Goal: Task Accomplishment & Management: Use online tool/utility

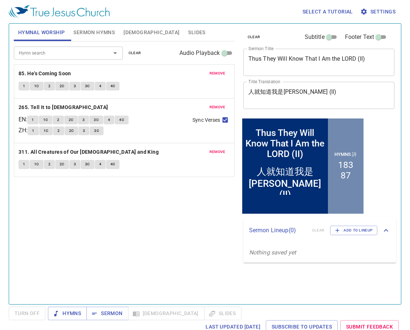
click at [219, 73] on span "remove" at bounding box center [217, 73] width 16 height 7
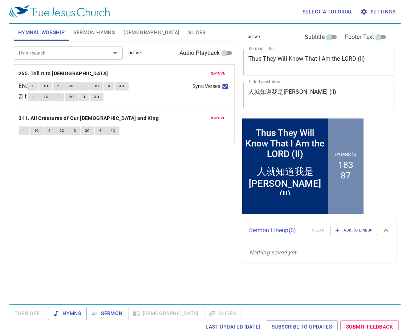
click at [220, 73] on span "remove" at bounding box center [217, 73] width 16 height 7
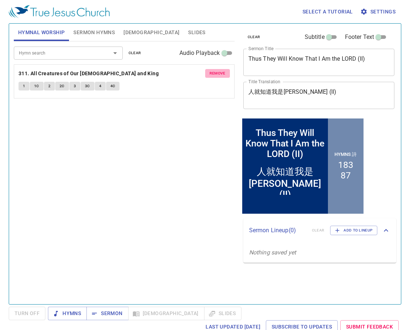
drag, startPoint x: 220, startPoint y: 73, endPoint x: 218, endPoint y: 77, distance: 3.9
click at [221, 75] on span "remove" at bounding box center [217, 73] width 16 height 7
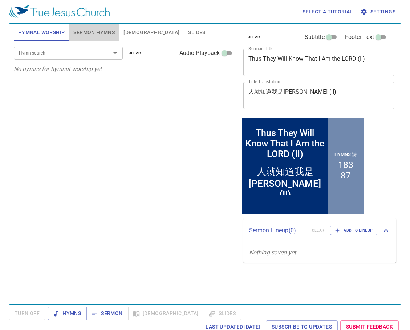
click at [95, 34] on span "Sermon Hymns" at bounding box center [93, 32] width 41 height 9
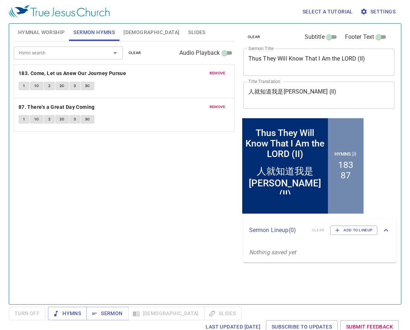
click at [49, 37] on button "Hymnal Worship" at bounding box center [42, 32] width 56 height 17
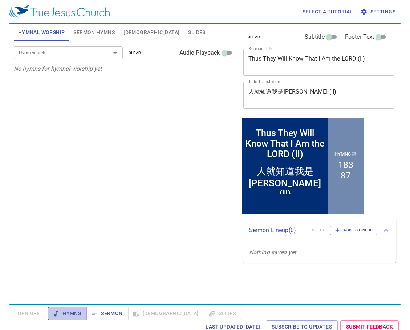
click at [72, 313] on span "Hymns" at bounding box center [67, 313] width 27 height 9
click at [34, 54] on input "Hymn search" at bounding box center [57, 53] width 83 height 8
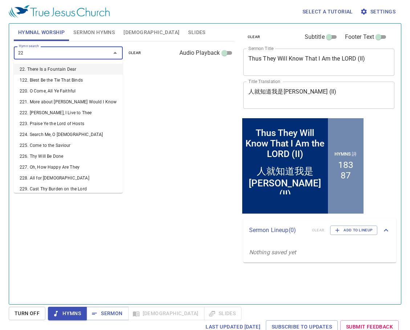
type input "224"
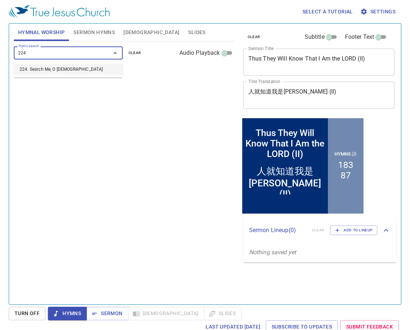
click at [47, 69] on li "224. Search Me, O [DEMOGRAPHIC_DATA]" at bounding box center [68, 69] width 109 height 11
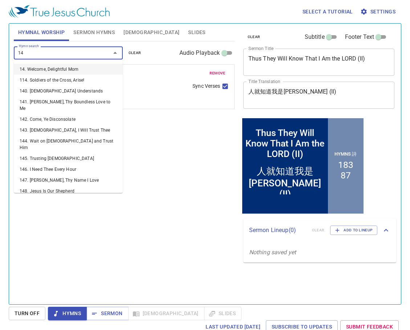
type input "144"
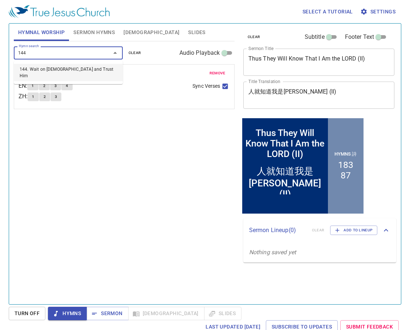
click at [23, 71] on li "144. Wait on [DEMOGRAPHIC_DATA] and Trust Him" at bounding box center [68, 72] width 109 height 17
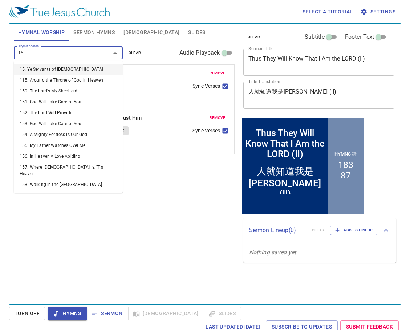
type input "151"
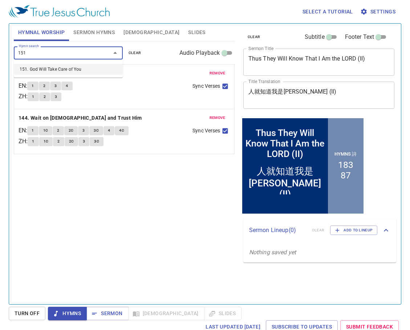
click at [64, 70] on li "151. God Will Take Care of You" at bounding box center [68, 69] width 109 height 11
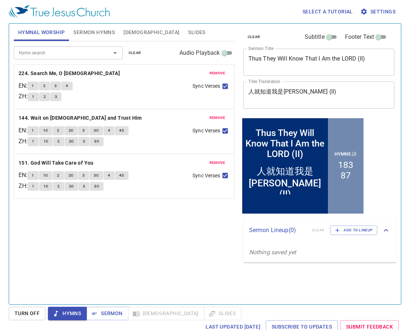
click at [86, 32] on span "Sermon Hymns" at bounding box center [93, 32] width 41 height 9
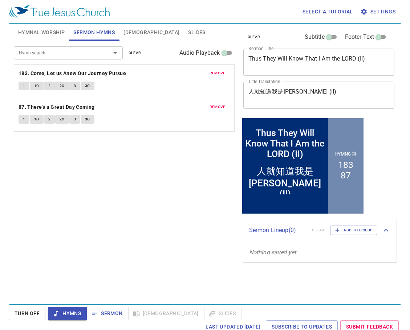
click at [217, 72] on span "remove" at bounding box center [217, 73] width 16 height 7
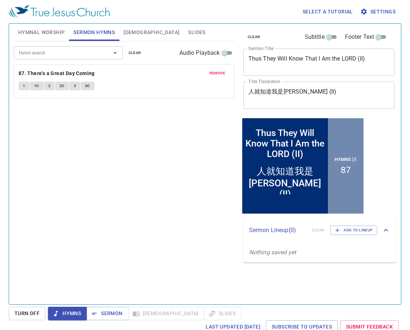
click at [217, 72] on span "remove" at bounding box center [217, 73] width 16 height 7
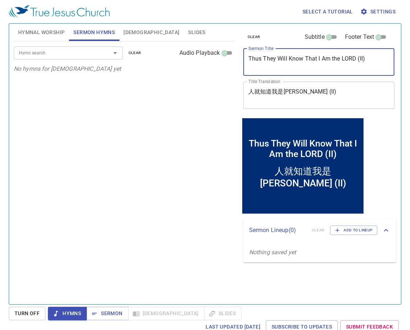
drag, startPoint x: 374, startPoint y: 62, endPoint x: 156, endPoint y: 79, distance: 218.4
click at [167, 79] on div "Hymnal Worship Sermon Hymns Bible Slides Hymn search Hymn search clear Audio Pl…" at bounding box center [205, 161] width 388 height 281
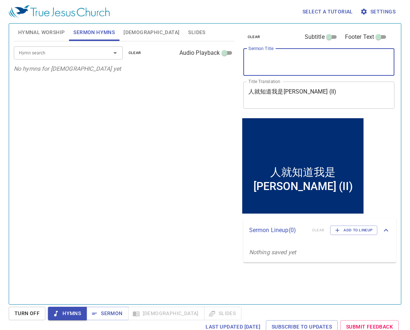
drag, startPoint x: 249, startPoint y: 110, endPoint x: 151, endPoint y: 119, distance: 98.8
click at [163, 119] on div "Hymnal Worship Sermon Hymns Bible Slides Hymn search Hymn search clear Audio Pl…" at bounding box center [205, 161] width 388 height 281
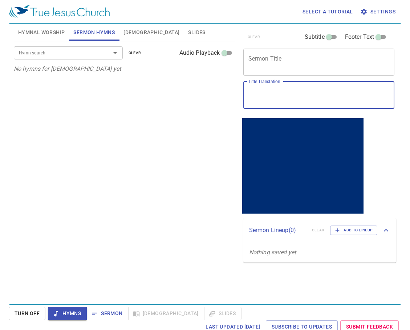
click at [288, 66] on textarea "Sermon Title" at bounding box center [318, 62] width 141 height 14
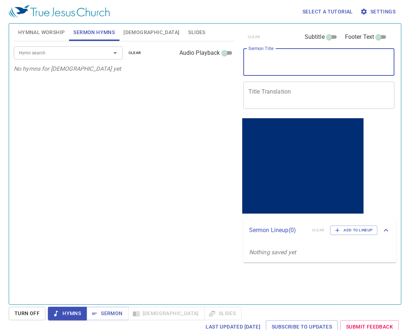
paste textarea "The Day that God visits Israel’s Transgressions"
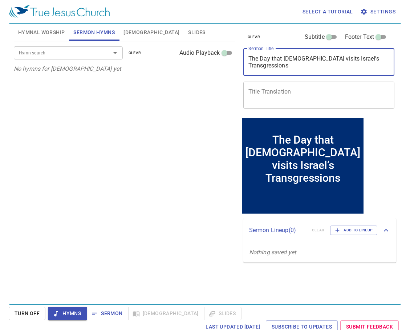
type textarea "The Day that God visits Israel’s Transgressions"
click at [286, 98] on textarea "Title Translation" at bounding box center [318, 95] width 141 height 14
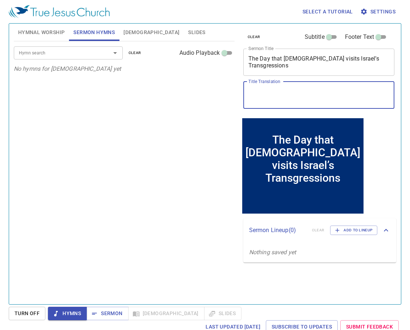
paste textarea "神追討以色列罪孽的日子"
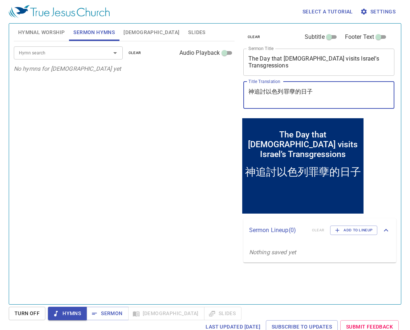
type textarea "神追討以色列罪孽的日子"
drag, startPoint x: 93, startPoint y: 49, endPoint x: 93, endPoint y: 58, distance: 8.7
click at [93, 50] on input "Hymn search" at bounding box center [57, 53] width 83 height 8
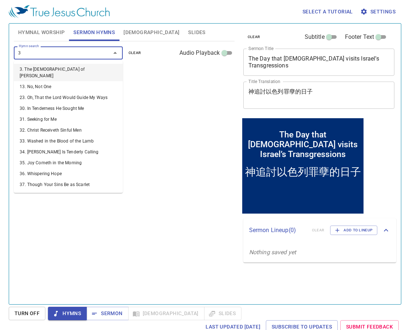
type input "37"
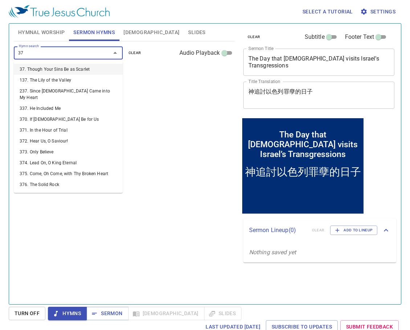
click at [78, 70] on li "37. Though Your Sins Be as Scarlet" at bounding box center [68, 69] width 109 height 11
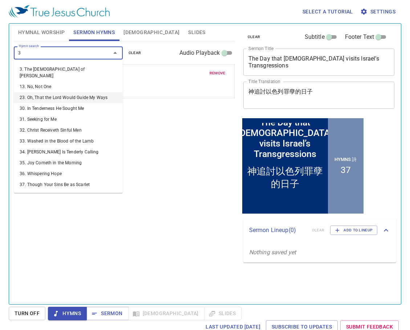
type input "34"
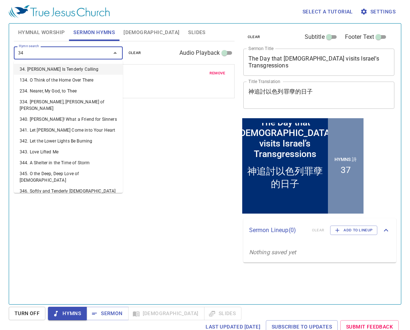
click at [67, 68] on li "34. Jesus Is Tenderly Calling" at bounding box center [68, 69] width 109 height 11
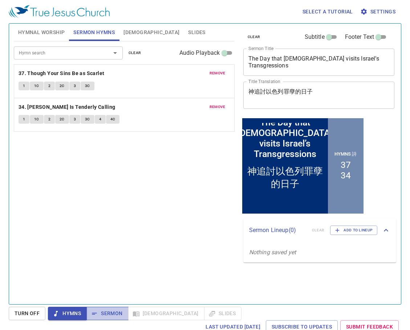
click at [114, 311] on span "Sermon" at bounding box center [107, 313] width 30 height 9
click at [68, 313] on span "Hymns" at bounding box center [67, 313] width 27 height 9
drag, startPoint x: 190, startPoint y: 180, endPoint x: 185, endPoint y: 178, distance: 5.2
click at [190, 180] on div "Hymn search Hymn search clear Audio Playback remove 37. Though Your Sins Be as …" at bounding box center [124, 169] width 221 height 257
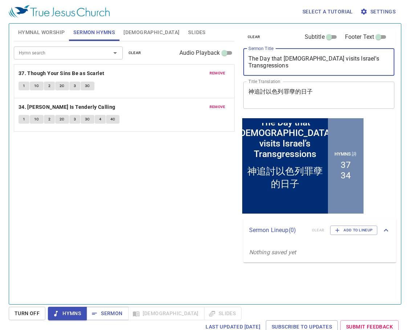
drag, startPoint x: 378, startPoint y: 59, endPoint x: 240, endPoint y: 63, distance: 138.0
click at [240, 63] on div "clear Subtitle Footer Text Sermon Title The Day that God visits Israel’s Transg…" at bounding box center [318, 70] width 156 height 93
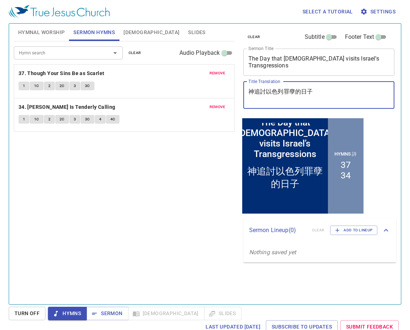
drag, startPoint x: 327, startPoint y: 89, endPoint x: 253, endPoint y: 94, distance: 74.6
click at [244, 91] on div "神追討以色列罪孽的日子 x Title Translation" at bounding box center [318, 95] width 151 height 27
click at [332, 99] on textarea "神追討以色列罪孽的日子" at bounding box center [318, 95] width 141 height 14
click at [134, 32] on span "[DEMOGRAPHIC_DATA]" at bounding box center [151, 32] width 56 height 9
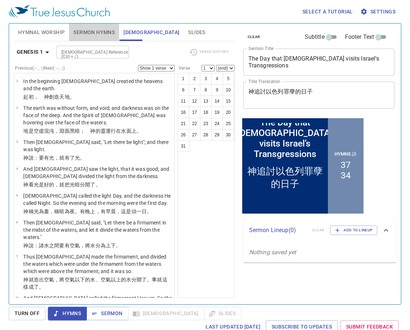
click at [98, 31] on span "Sermon Hymns" at bounding box center [93, 32] width 41 height 9
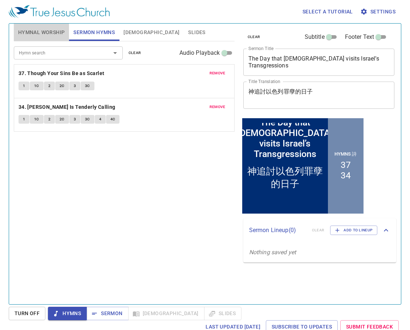
click at [49, 33] on span "Hymnal Worship" at bounding box center [41, 32] width 47 height 9
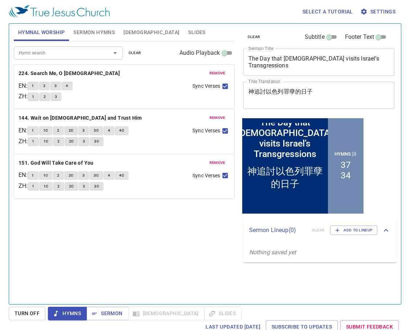
click at [32, 85] on button "1" at bounding box center [32, 86] width 11 height 9
click at [45, 86] on span "2" at bounding box center [44, 86] width 2 height 7
click at [115, 93] on div "1 2 3" at bounding box center [107, 98] width 159 height 11
click at [61, 86] on button "3" at bounding box center [55, 86] width 11 height 9
click at [68, 85] on span "4" at bounding box center [67, 86] width 2 height 7
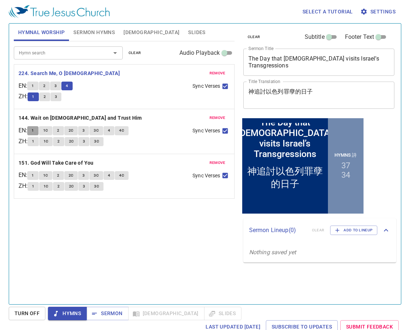
click at [34, 130] on span "1" at bounding box center [33, 130] width 2 height 7
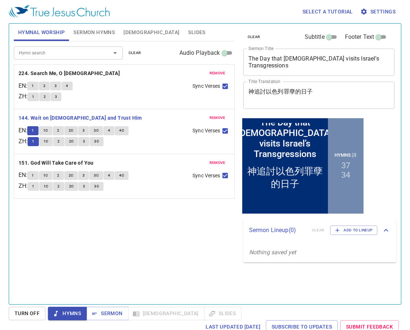
click at [48, 129] on span "1C" at bounding box center [45, 130] width 5 height 7
click at [64, 130] on button "2" at bounding box center [58, 130] width 11 height 9
click at [74, 130] on span "2C" at bounding box center [71, 130] width 5 height 7
click at [85, 132] on span "3" at bounding box center [83, 130] width 2 height 7
click at [99, 130] on span "3C" at bounding box center [96, 130] width 5 height 7
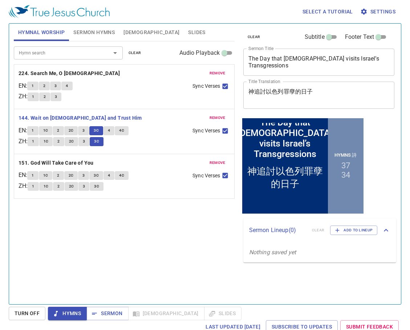
click at [114, 132] on button "4" at bounding box center [108, 130] width 11 height 9
click at [123, 133] on span "4C" at bounding box center [121, 130] width 5 height 7
click at [34, 173] on span "1" at bounding box center [33, 175] width 2 height 7
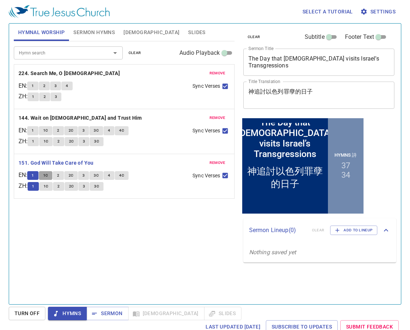
click at [48, 174] on span "1C" at bounding box center [45, 175] width 5 height 7
click at [113, 173] on button "4" at bounding box center [108, 175] width 11 height 9
click at [126, 176] on button "4C" at bounding box center [122, 175] width 14 height 9
click at [104, 314] on span "Sermon" at bounding box center [107, 313] width 30 height 9
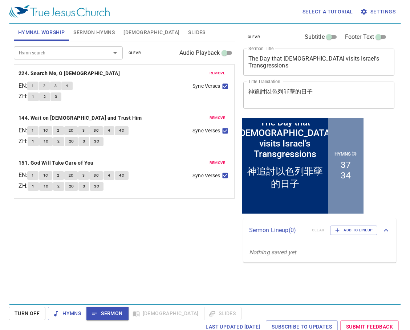
click at [96, 33] on span "Sermon Hymns" at bounding box center [93, 32] width 41 height 9
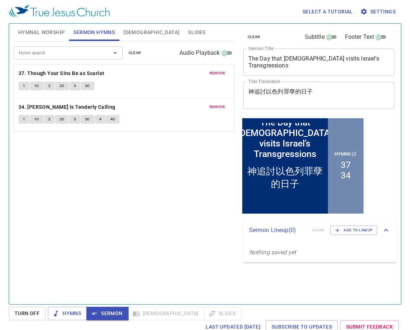
click at [24, 86] on span "1" at bounding box center [24, 86] width 2 height 7
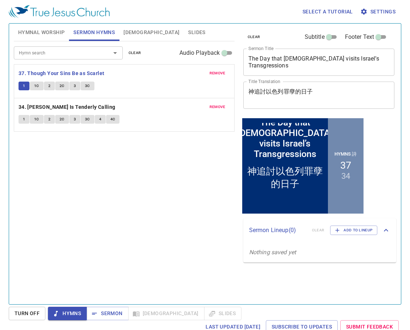
click at [39, 88] on button "1C" at bounding box center [37, 86] width 14 height 9
click at [50, 86] on button "2" at bounding box center [49, 86] width 11 height 9
click at [61, 86] on span "2C" at bounding box center [62, 86] width 5 height 7
click at [73, 86] on button "3" at bounding box center [74, 86] width 11 height 9
click at [90, 84] on button "3C" at bounding box center [88, 86] width 14 height 9
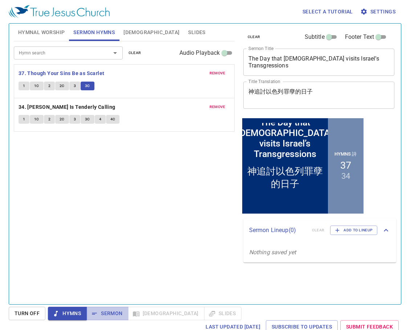
drag, startPoint x: 112, startPoint y: 310, endPoint x: 175, endPoint y: 287, distance: 67.2
click at [112, 311] on span "Sermon" at bounding box center [107, 313] width 30 height 9
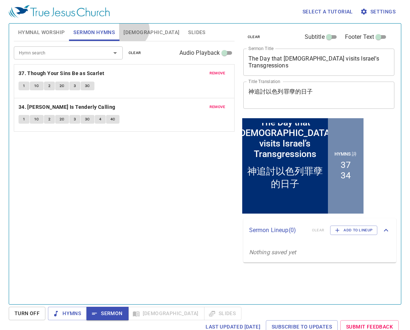
click at [132, 30] on span "[DEMOGRAPHIC_DATA]" at bounding box center [151, 32] width 56 height 9
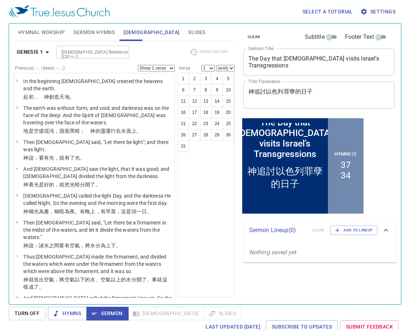
drag, startPoint x: 68, startPoint y: 59, endPoint x: 72, endPoint y: 60, distance: 3.8
click at [69, 59] on div "Genesis 1 Bible Reference (Ctrl + /) Bible Reference (Ctrl + /) Verse History" at bounding box center [124, 55] width 221 height 20
click at [81, 52] on input "[DEMOGRAPHIC_DATA] Reference (Ctrl + /)" at bounding box center [86, 52] width 56 height 8
type input "amo3"
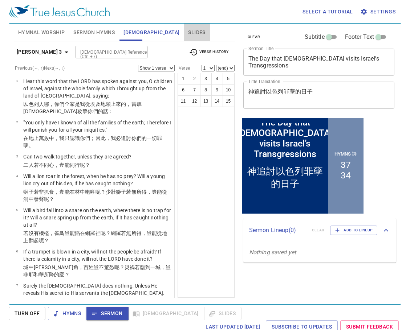
click at [188, 30] on span "Slides" at bounding box center [196, 32] width 17 height 9
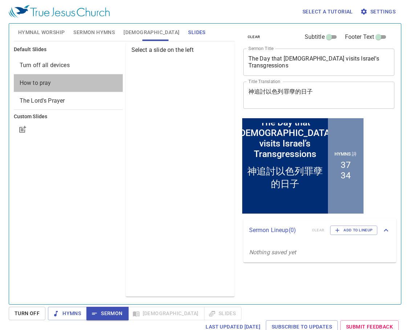
drag, startPoint x: 69, startPoint y: 83, endPoint x: 105, endPoint y: 113, distance: 47.2
click at [68, 83] on span "How to pray" at bounding box center [68, 83] width 97 height 9
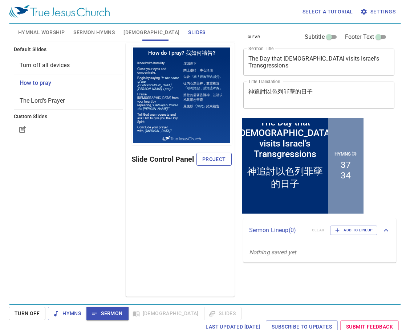
click at [212, 158] on span "Project" at bounding box center [214, 159] width 24 height 9
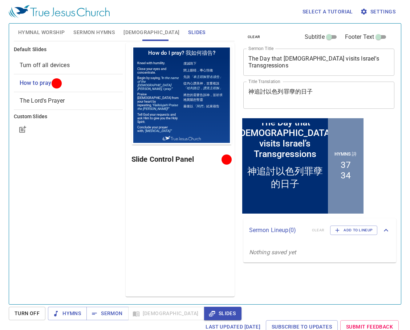
click at [131, 32] on span "[DEMOGRAPHIC_DATA]" at bounding box center [151, 32] width 56 height 9
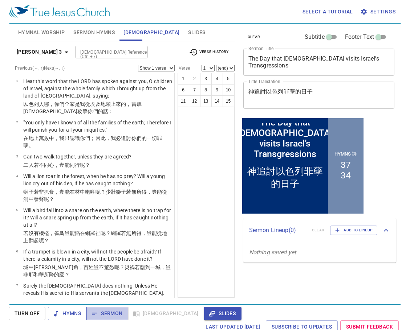
click at [109, 315] on span "Sermon" at bounding box center [107, 313] width 30 height 9
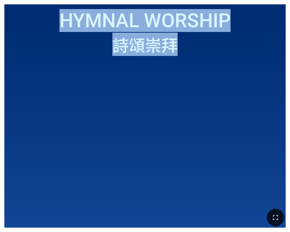
drag, startPoint x: 117, startPoint y: 57, endPoint x: 432, endPoint y: 83, distance: 316.1
click at [290, 3] on html "Thus They Will Know That I Am the LORD (II) Thus They Will Know That I Am the L…" at bounding box center [145, 1] width 290 height 3
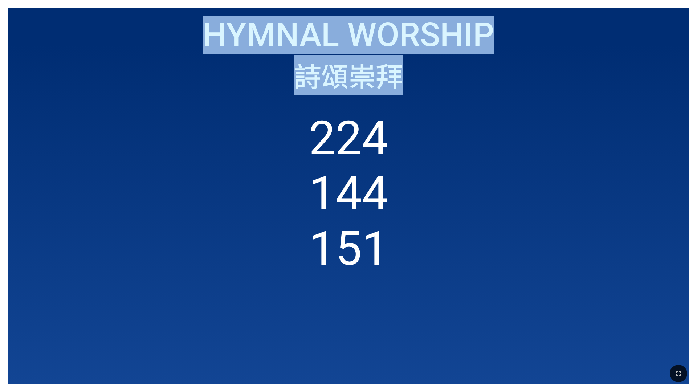
click at [290, 46] on span "Hymnal Worship" at bounding box center [348, 35] width 291 height 38
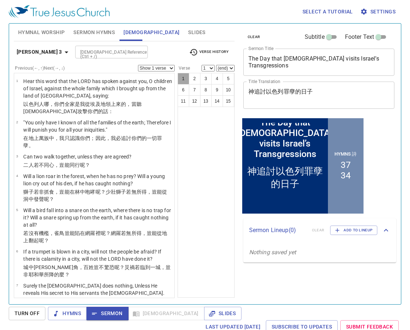
click at [182, 80] on button "1" at bounding box center [183, 79] width 12 height 12
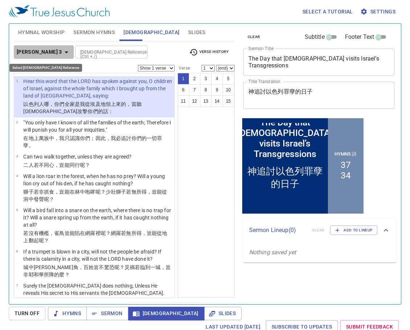
click at [62, 49] on icon "button" at bounding box center [66, 52] width 9 height 9
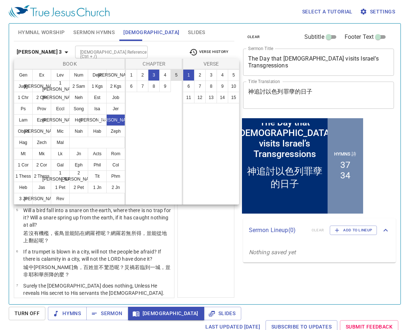
drag, startPoint x: 144, startPoint y: 74, endPoint x: 174, endPoint y: 75, distance: 30.2
click at [147, 74] on button "2" at bounding box center [143, 75] width 12 height 12
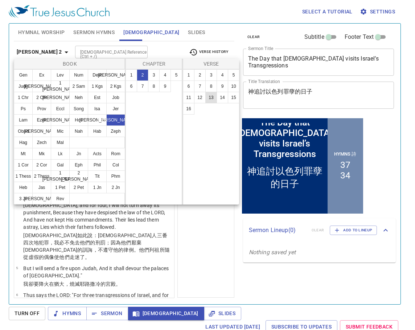
click at [213, 98] on button "13" at bounding box center [211, 98] width 12 height 12
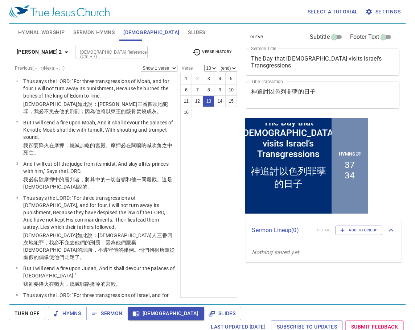
scroll to position [385, 0]
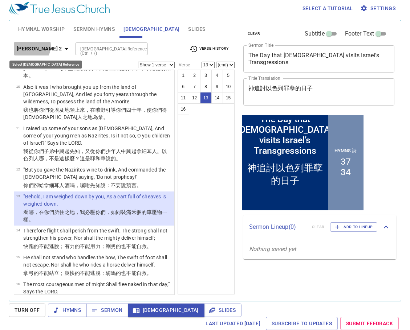
click at [30, 46] on b "Amos 2" at bounding box center [39, 48] width 45 height 9
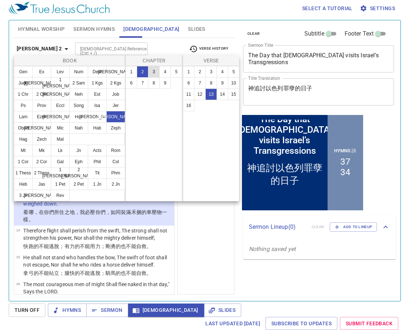
click at [154, 74] on button "3" at bounding box center [154, 72] width 12 height 12
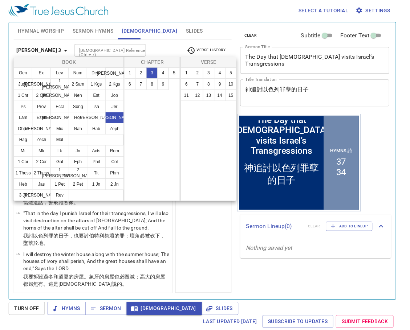
scroll to position [0, 0]
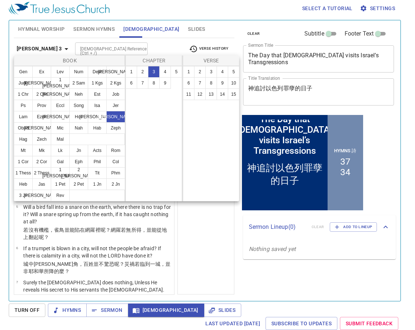
click at [206, 253] on div at bounding box center [207, 165] width 415 height 330
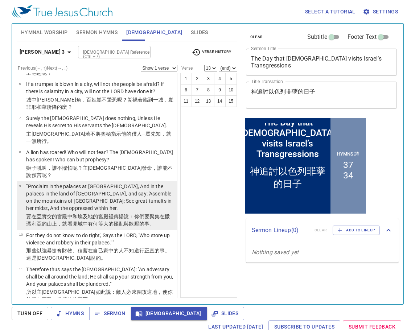
scroll to position [254, 0]
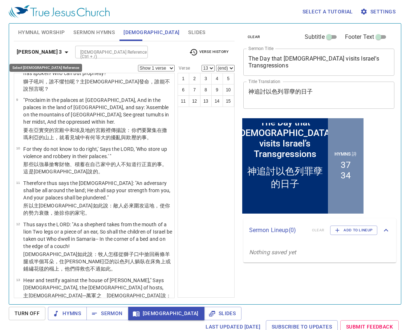
click at [29, 48] on b "Amos 3" at bounding box center [39, 52] width 45 height 9
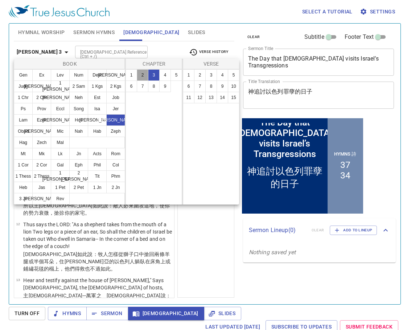
click at [143, 73] on button "2" at bounding box center [143, 75] width 12 height 12
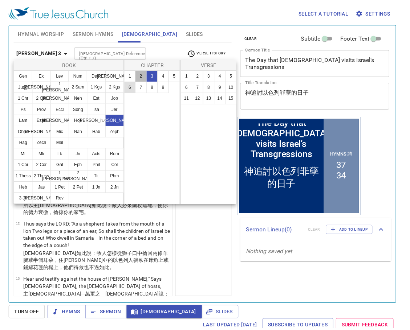
scroll to position [0, 0]
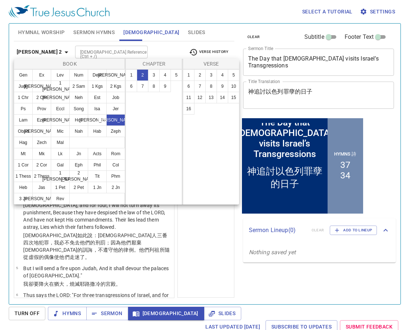
click at [201, 232] on div at bounding box center [207, 165] width 415 height 330
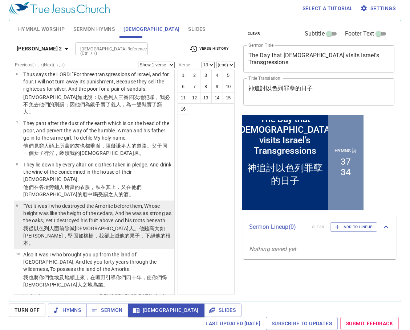
scroll to position [363, 0]
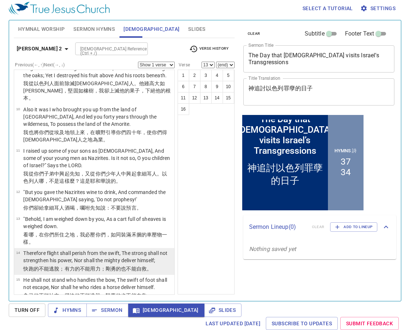
click at [98, 250] on p "Therefore flight shall perish from the swift, The strong shall not strengthen h…" at bounding box center [97, 257] width 149 height 15
select select "14"
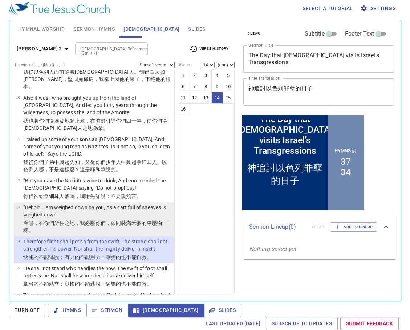
scroll to position [385, 0]
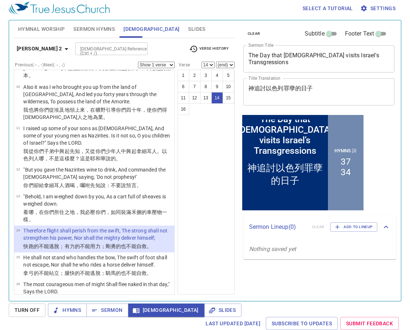
click at [165, 63] on select "Show 1 verse Show 2 verses Show 3 verses Show 4 verses Show 5 verses" at bounding box center [156, 65] width 37 height 7
click at [138, 62] on select "Show 1 verse Show 2 verses Show 3 verses Show 4 verses Show 5 verses" at bounding box center [156, 65] width 37 height 7
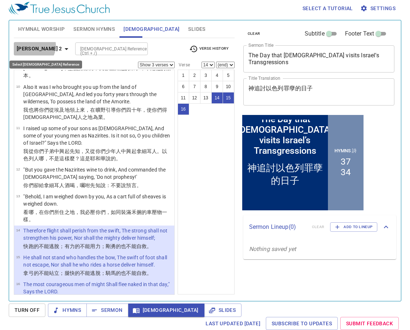
click at [33, 46] on b "Amos 2" at bounding box center [39, 48] width 45 height 9
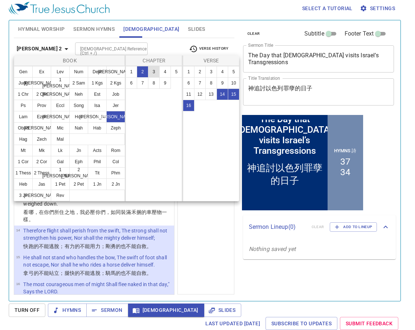
click at [154, 71] on button "3" at bounding box center [154, 72] width 12 height 12
select select "1"
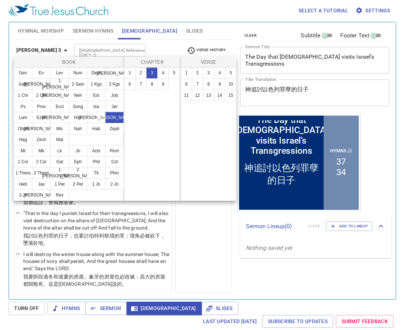
scroll to position [0, 0]
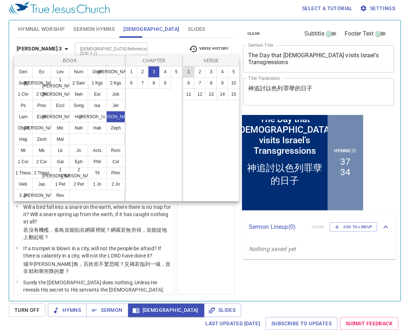
click at [187, 72] on button "1" at bounding box center [189, 72] width 12 height 12
select select "1"
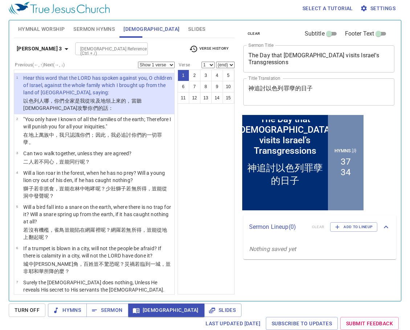
click at [161, 65] on select "Show 1 verse Show 2 verses Show 3 verses Show 4 verses Show 5 verses" at bounding box center [156, 65] width 37 height 7
click at [138, 62] on select "Show 1 verse Show 2 verses Show 3 verses Show 4 verses Show 5 verses" at bounding box center [156, 65] width 37 height 7
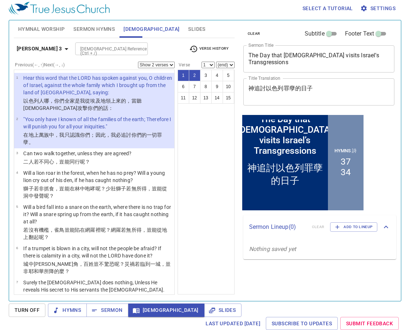
click at [46, 28] on span "Hymnal Worship" at bounding box center [41, 29] width 47 height 9
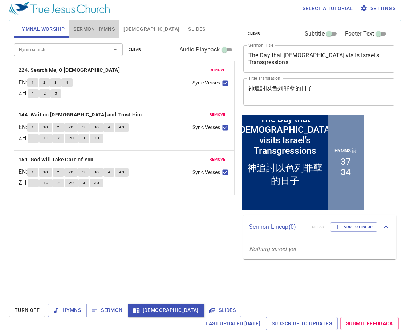
click at [77, 26] on span "Sermon Hymns" at bounding box center [93, 29] width 41 height 9
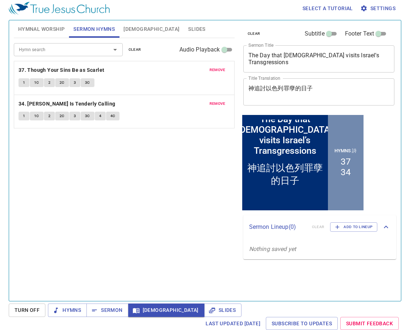
drag, startPoint x: 126, startPoint y: 29, endPoint x: 109, endPoint y: 34, distance: 18.1
click at [126, 30] on span "[DEMOGRAPHIC_DATA]" at bounding box center [151, 29] width 56 height 9
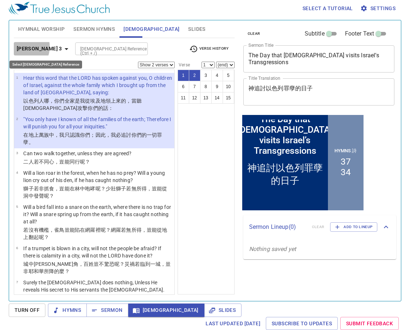
click at [21, 47] on b "Amos 3" at bounding box center [39, 48] width 45 height 9
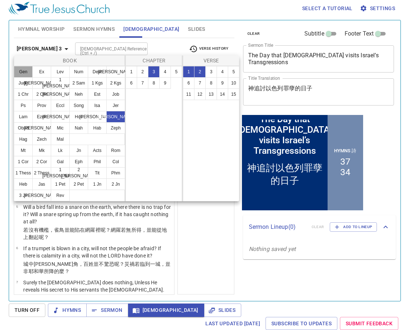
click at [23, 73] on button "Gen" at bounding box center [23, 72] width 19 height 12
select select "1"
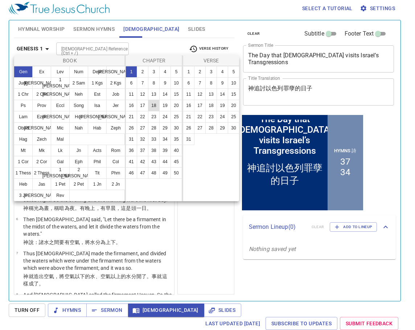
click at [153, 107] on button "18" at bounding box center [154, 106] width 12 height 12
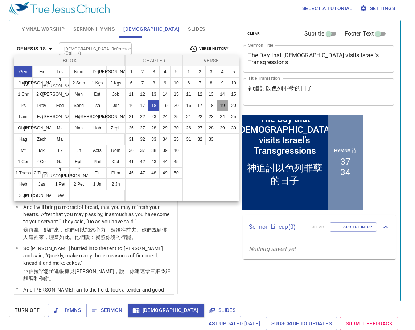
click at [223, 106] on button "19" at bounding box center [223, 106] width 12 height 12
select select "19"
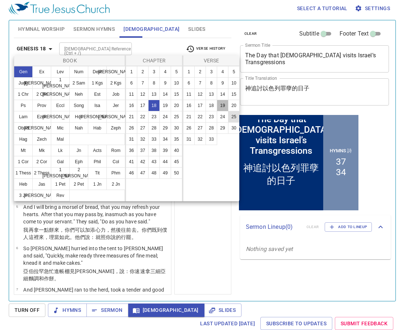
scroll to position [544, 0]
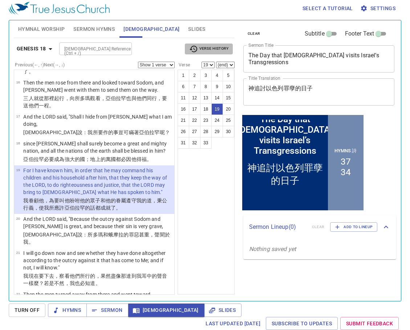
click at [203, 48] on span "Verse History" at bounding box center [208, 49] width 39 height 9
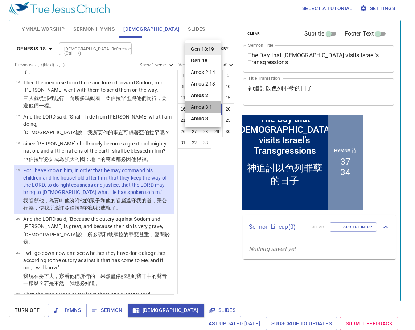
click at [211, 107] on li "Amos 3:1" at bounding box center [203, 107] width 36 height 12
select select "1"
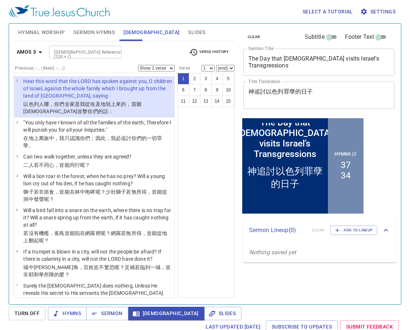
click at [152, 66] on select "Show 1 verse Show 2 verses Show 3 verses Show 4 verses Show 5 verses" at bounding box center [156, 68] width 37 height 7
click at [138, 65] on select "Show 1 verse Show 2 verses Show 3 verses Show 4 verses Show 5 verses" at bounding box center [156, 68] width 37 height 7
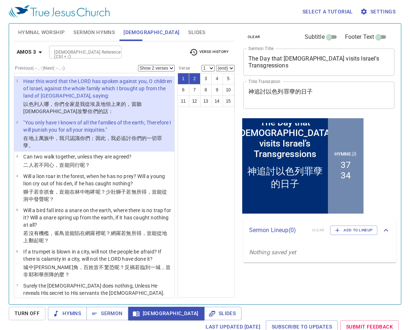
click at [229, 166] on div "1 2 3 4 5 6 7 8 9 10 11 12 13 14 15" at bounding box center [205, 185] width 57 height 225
click at [31, 52] on b "Amos 3" at bounding box center [26, 52] width 19 height 9
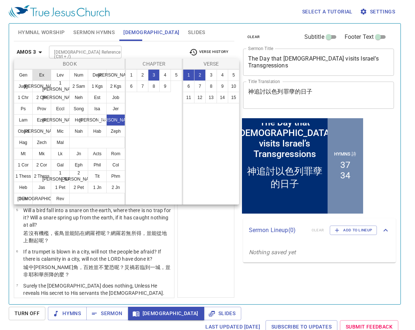
click at [45, 74] on button "Ex" at bounding box center [41, 75] width 19 height 12
select select "1"
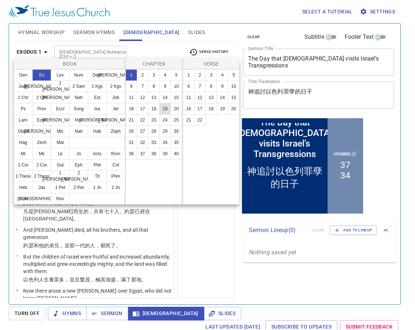
click at [166, 110] on button "19" at bounding box center [165, 109] width 12 height 12
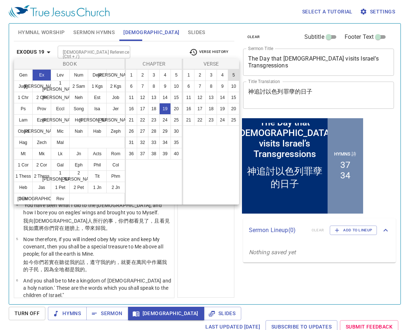
click at [233, 75] on button "5" at bounding box center [234, 75] width 12 height 12
select select "5"
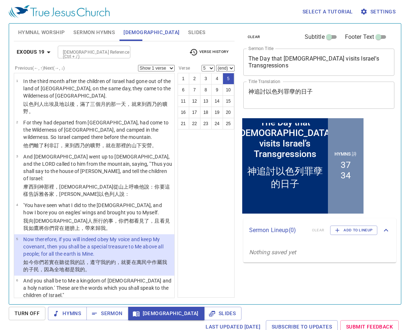
click at [150, 70] on select "Show 1 verse Show 2 verses Show 3 verses Show 4 verses Show 5 verses" at bounding box center [156, 68] width 37 height 7
select select "2"
click at [138, 65] on select "Show 1 verse Show 2 verses Show 3 verses Show 4 verses Show 5 verses" at bounding box center [156, 68] width 37 height 7
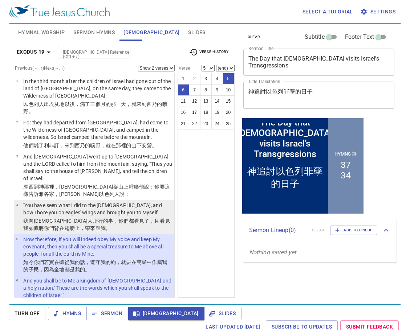
scroll to position [36, 0]
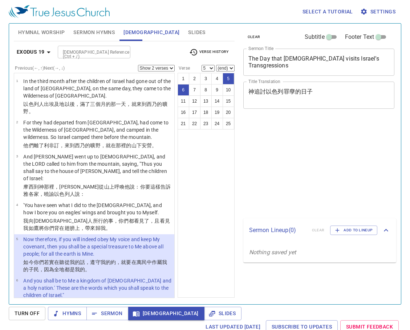
select select "2"
select select "5"
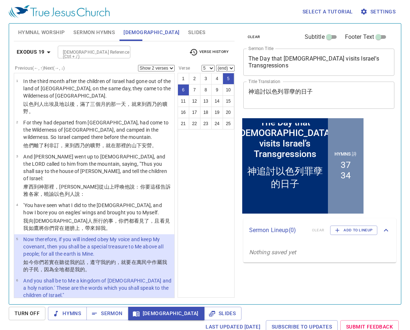
scroll to position [36, 0]
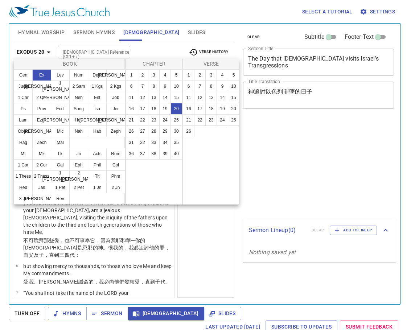
select select "2"
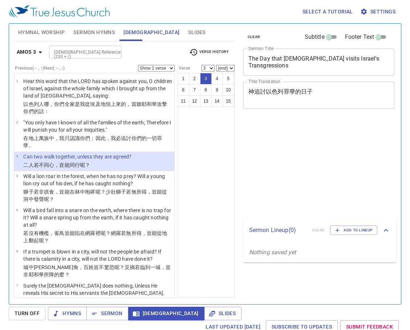
select select "3"
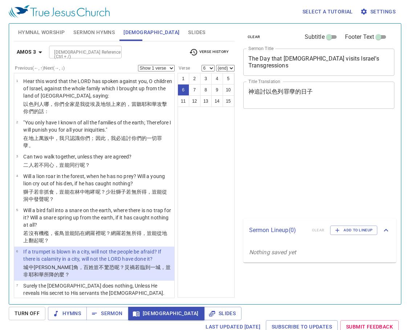
select select "6"
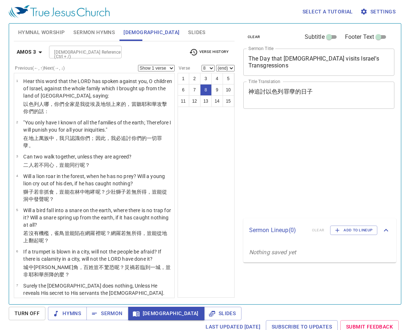
select select "8"
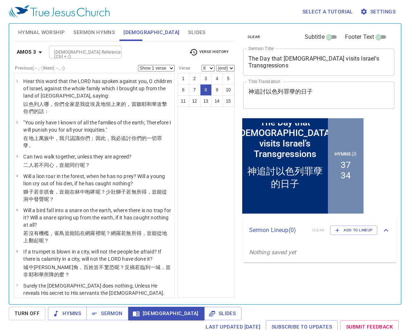
scroll to position [145, 0]
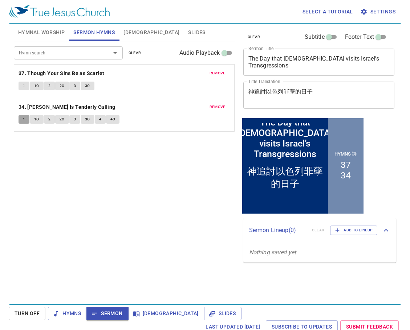
click at [23, 119] on span "1" at bounding box center [24, 119] width 2 height 7
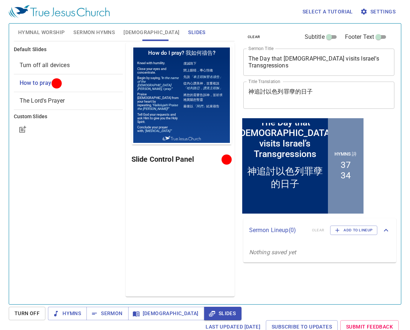
click at [100, 35] on span "Sermon Hymns" at bounding box center [93, 32] width 41 height 9
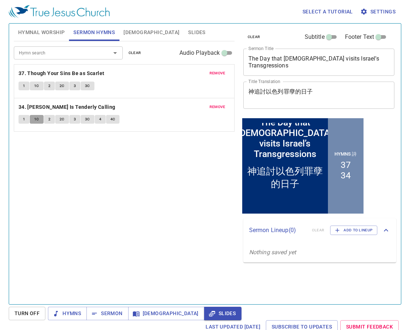
click at [36, 119] on span "1C" at bounding box center [36, 119] width 5 height 7
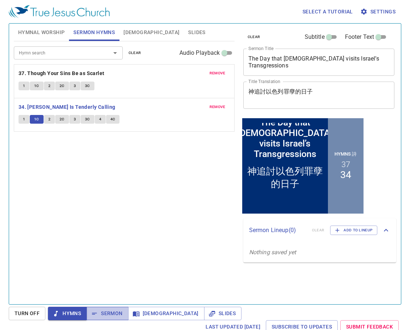
click at [103, 314] on span "Sermon" at bounding box center [107, 313] width 30 height 9
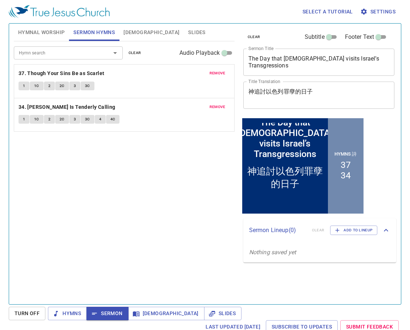
click at [217, 73] on span "remove" at bounding box center [217, 73] width 16 height 7
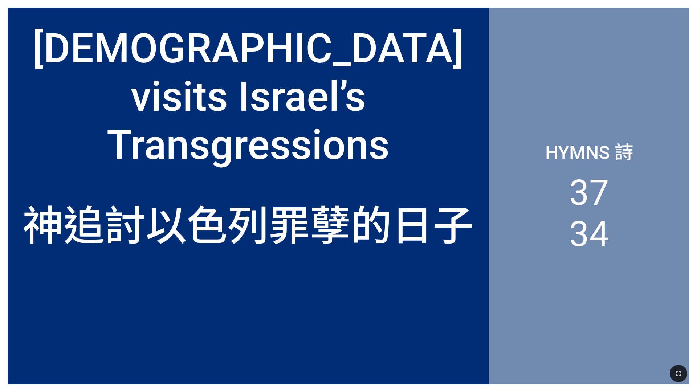
click at [160, 128] on div "The Day that [DEMOGRAPHIC_DATA] visits Israel’s Transgressions" at bounding box center [248, 72] width 465 height 193
